Goal: Task Accomplishment & Management: Manage account settings

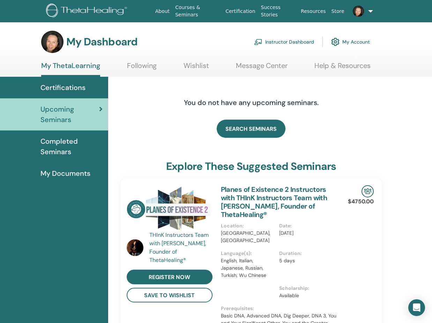
click at [297, 41] on link "Instructor Dashboard" at bounding box center [284, 41] width 60 height 15
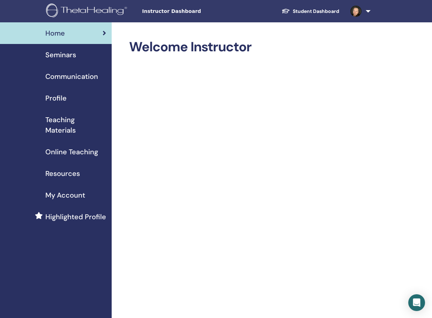
click at [61, 53] on span "Seminars" at bounding box center [60, 55] width 31 height 10
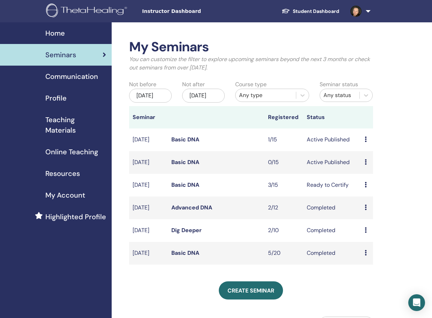
click at [191, 143] on link "Basic DNA" at bounding box center [185, 139] width 28 height 7
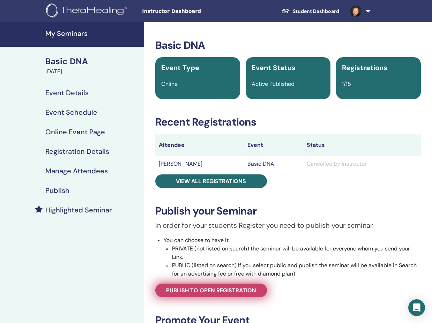
click at [201, 291] on span "Publish to open registration" at bounding box center [211, 290] width 90 height 7
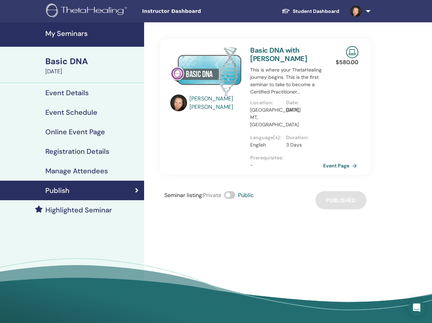
click at [339, 161] on link "Event Page" at bounding box center [341, 166] width 37 height 10
